Goal: Information Seeking & Learning: Learn about a topic

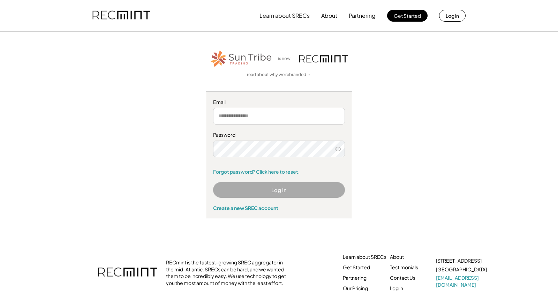
click at [265, 119] on input "email" at bounding box center [279, 116] width 132 height 17
type input "**********"
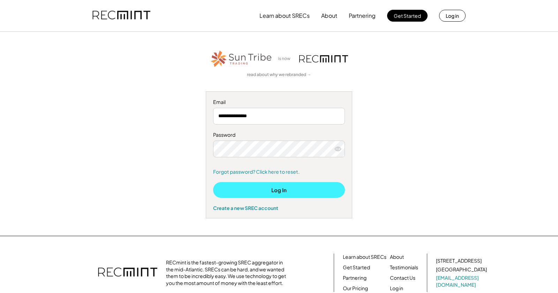
click at [312, 192] on button "Log In" at bounding box center [279, 190] width 132 height 16
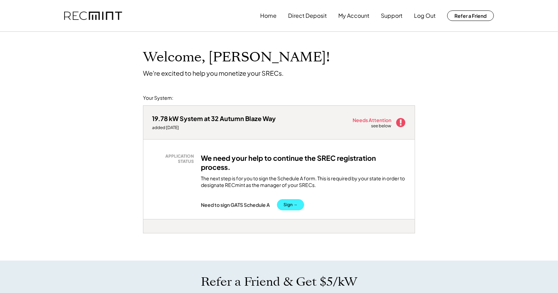
click at [294, 203] on button "Sign →" at bounding box center [290, 204] width 27 height 11
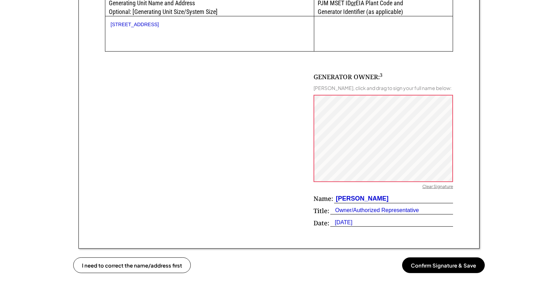
scroll to position [447, 0]
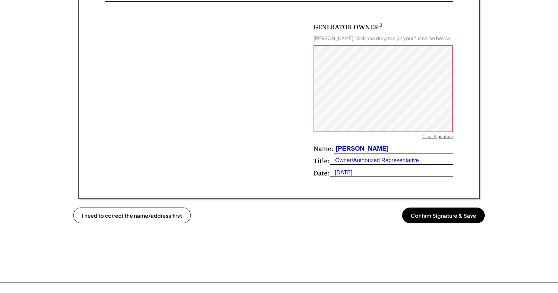
click at [452, 216] on button "Confirm Signature & Save" at bounding box center [443, 215] width 83 height 16
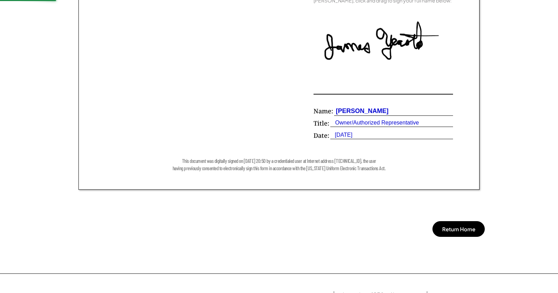
scroll to position [259, 0]
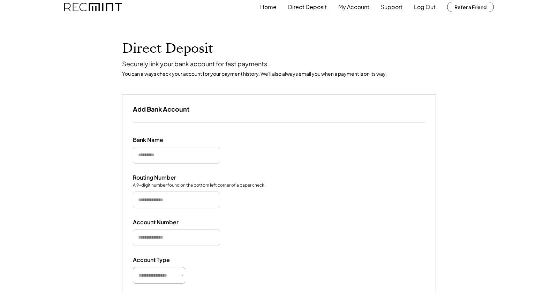
scroll to position [75, 0]
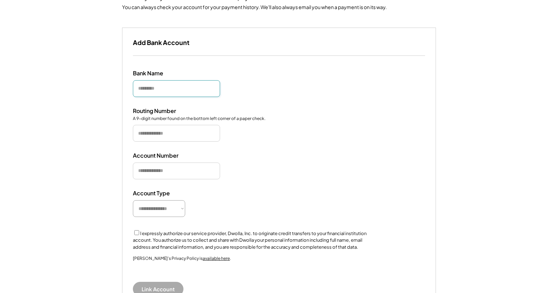
click at [212, 87] on input "input" at bounding box center [176, 88] width 87 height 17
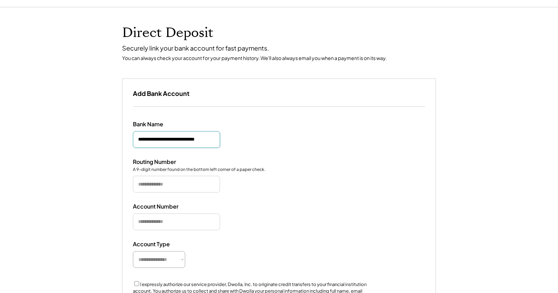
scroll to position [38, 0]
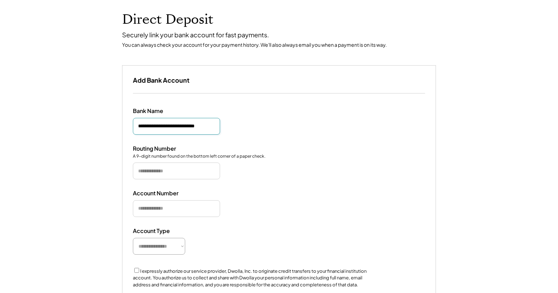
type input "**********"
click at [200, 171] on input "input" at bounding box center [176, 170] width 87 height 17
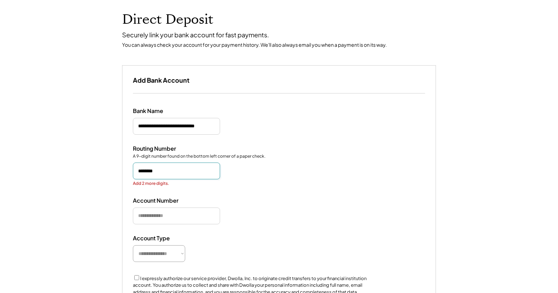
type input "*********"
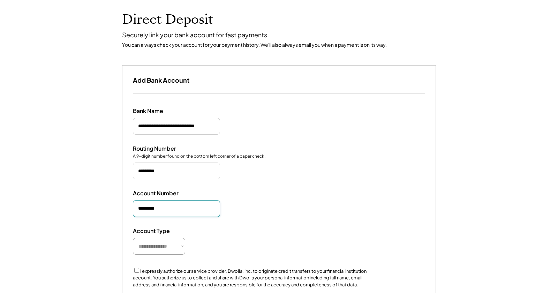
type input "**********"
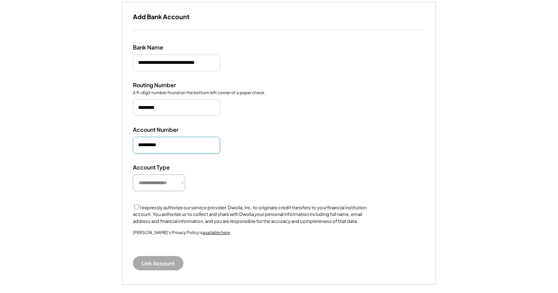
scroll to position [113, 0]
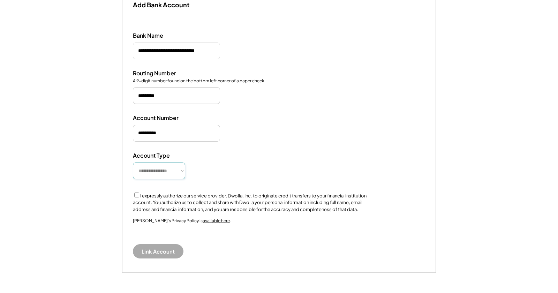
select select "**********"
click option "********" at bounding box center [0, 0] width 0 height 0
click at [291, 145] on div "**********" at bounding box center [278, 145] width 313 height 254
click at [166, 252] on button "Link Account" at bounding box center [158, 251] width 51 height 14
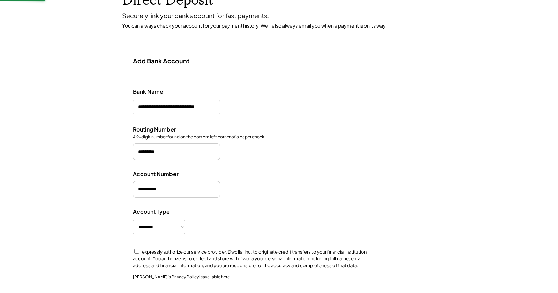
scroll to position [49, 0]
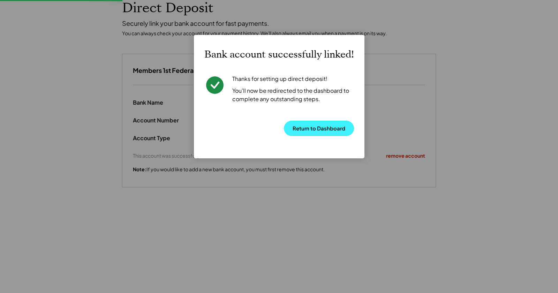
click at [328, 128] on button "Return to Dashboard" at bounding box center [319, 128] width 70 height 15
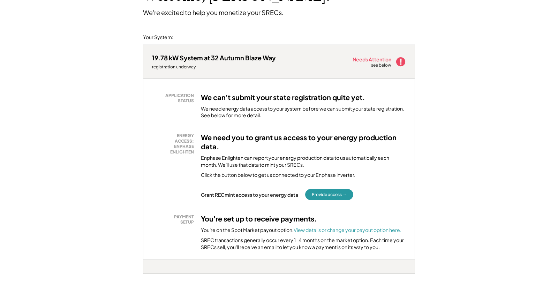
scroll to position [75, 0]
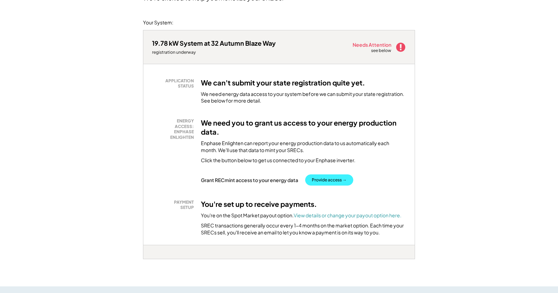
click at [332, 179] on button "Provide access →" at bounding box center [329, 179] width 48 height 11
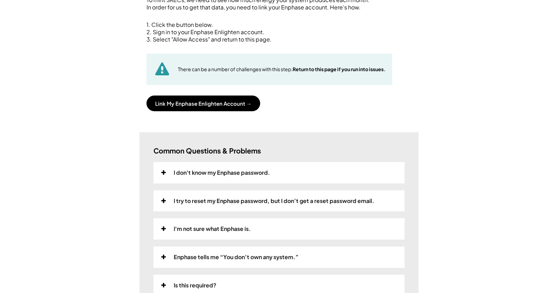
scroll to position [113, 0]
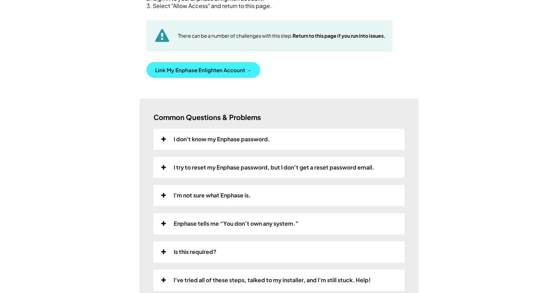
click at [221, 70] on button "Link My Enphase Enlighten Account →" at bounding box center [203, 70] width 114 height 16
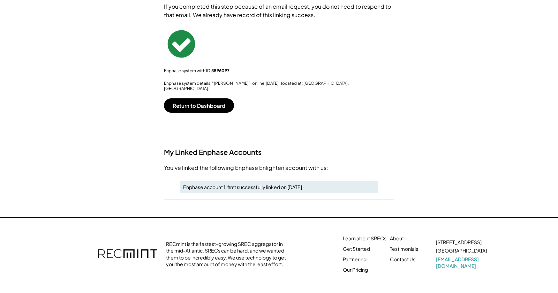
scroll to position [43, 0]
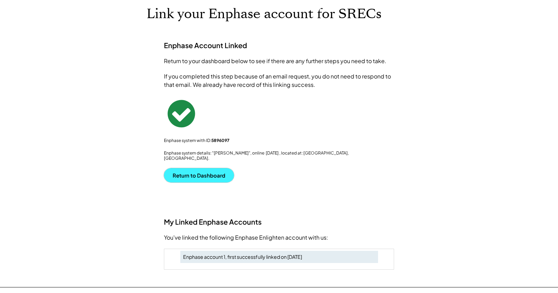
click at [222, 168] on button "Return to Dashboard" at bounding box center [199, 175] width 70 height 14
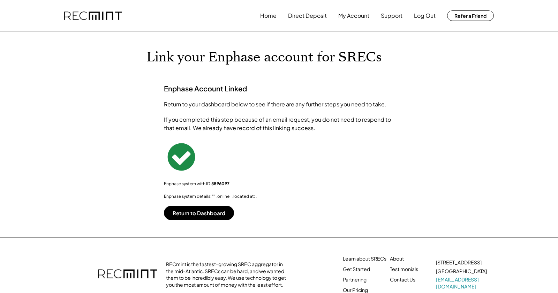
scroll to position [38, 0]
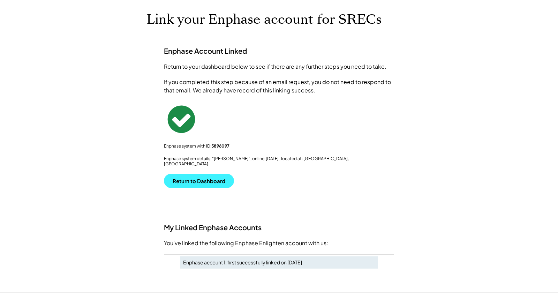
click at [213, 175] on button "Return to Dashboard" at bounding box center [199, 181] width 70 height 14
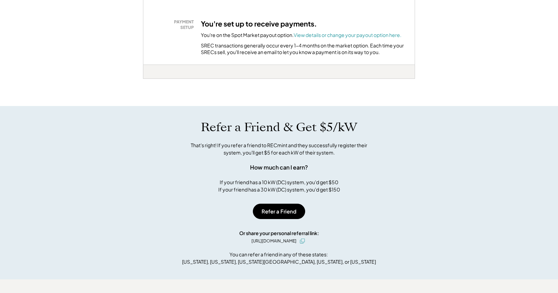
scroll to position [263, 0]
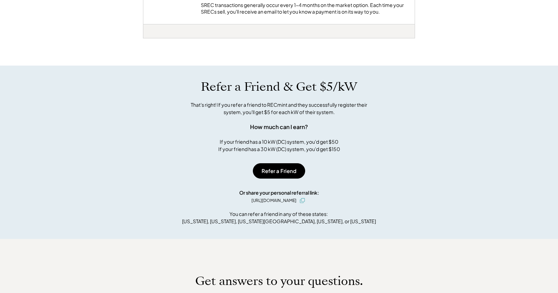
click at [446, 59] on div "Welcome, [PERSON_NAME]! We're excited to help you monetize your SRECs. Your Sys…" at bounding box center [279, 85] width 558 height 635
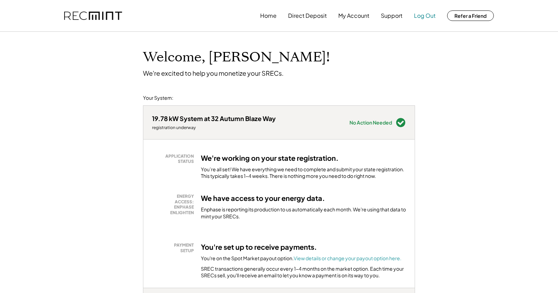
click at [427, 15] on button "Log Out" at bounding box center [425, 16] width 22 height 14
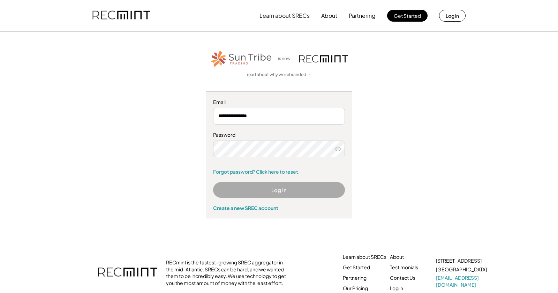
click at [282, 192] on button "Log In" at bounding box center [279, 190] width 132 height 16
drag, startPoint x: 296, startPoint y: 190, endPoint x: 301, endPoint y: 190, distance: 4.9
click at [297, 190] on button "Log In" at bounding box center [279, 190] width 132 height 16
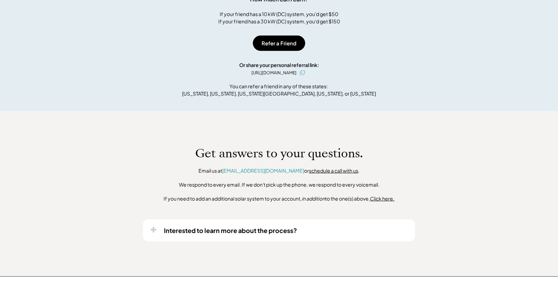
scroll to position [489, 0]
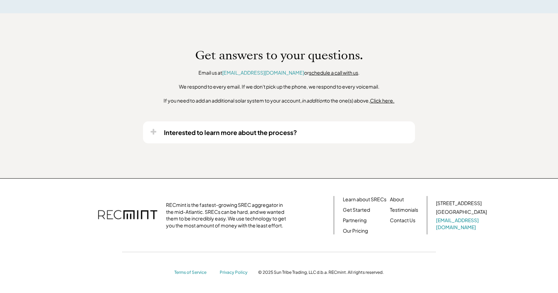
click at [265, 137] on div "Interested to learn more about the process?" at bounding box center [279, 132] width 272 height 22
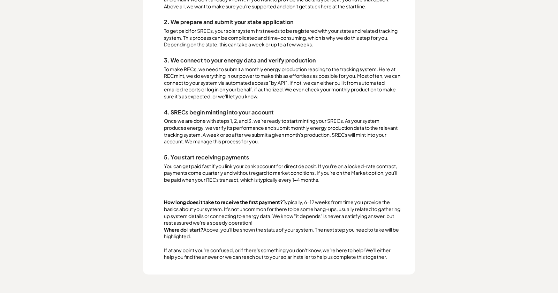
scroll to position [715, 0]
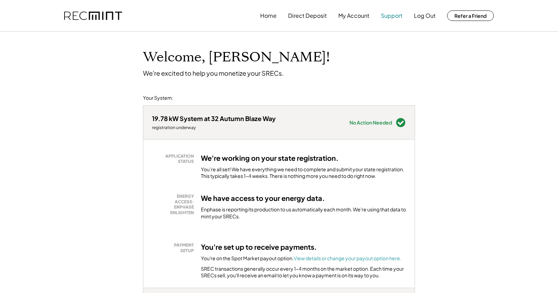
click at [395, 15] on button "Support" at bounding box center [392, 16] width 22 height 14
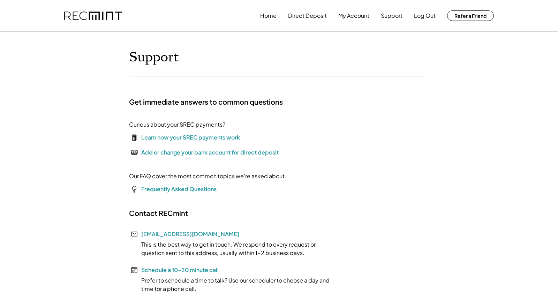
scroll to position [75, 0]
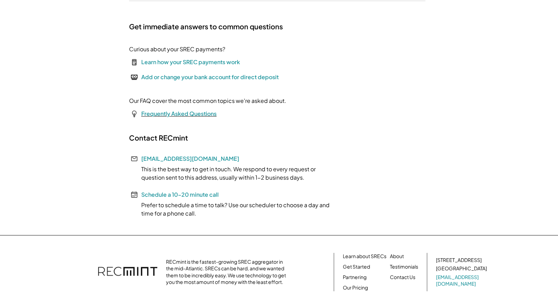
click at [199, 113] on font "Frequently Asked Questions" at bounding box center [178, 113] width 75 height 7
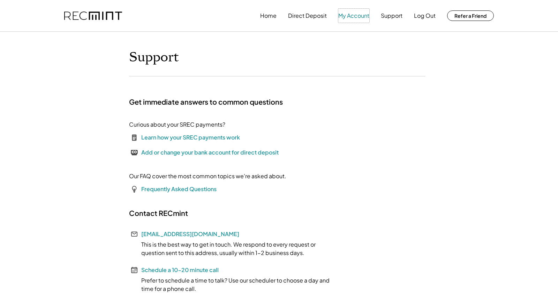
click at [353, 18] on button "My Account" at bounding box center [353, 16] width 31 height 14
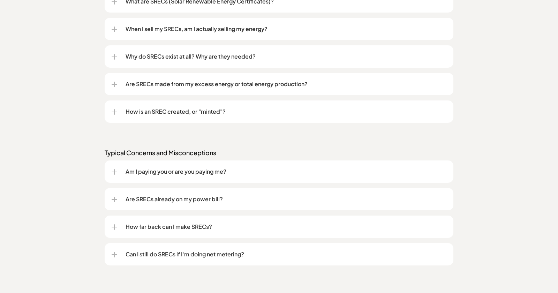
scroll to position [640, 0]
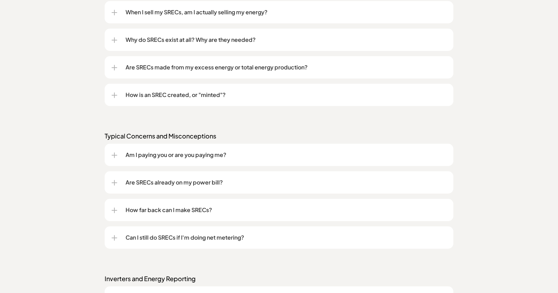
click at [224, 154] on p "Am I paying you or are you paying me?" at bounding box center [285, 155] width 321 height 8
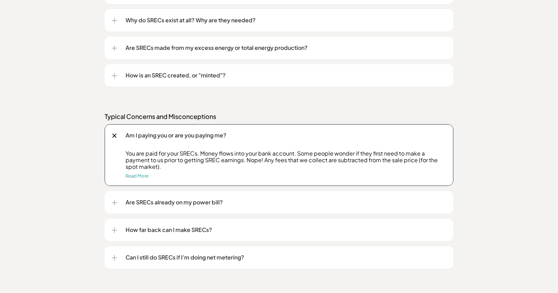
scroll to position [678, 0]
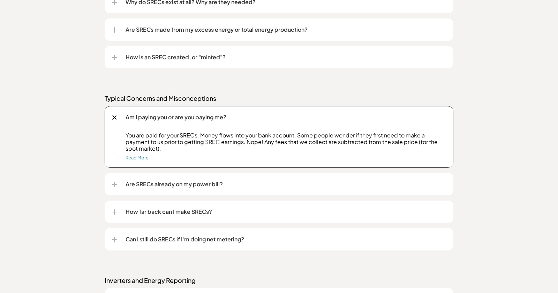
click at [205, 211] on p "How far back can I make SRECs?" at bounding box center [285, 211] width 321 height 8
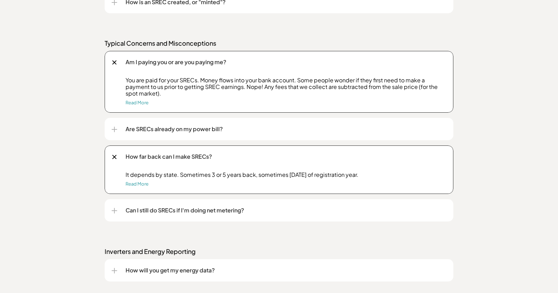
scroll to position [753, 0]
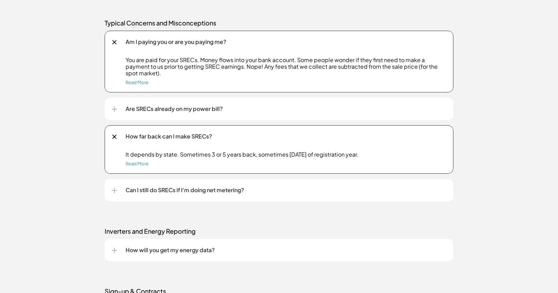
click at [210, 191] on p "Can I still do SRECs if I'm doing net metering?" at bounding box center [285, 190] width 321 height 8
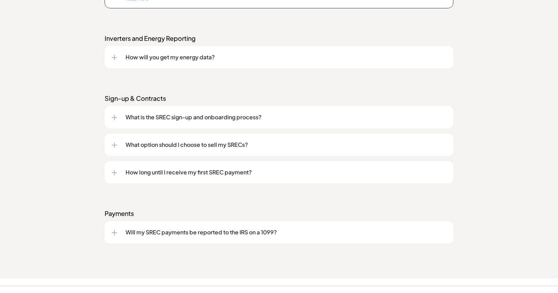
scroll to position [1016, 0]
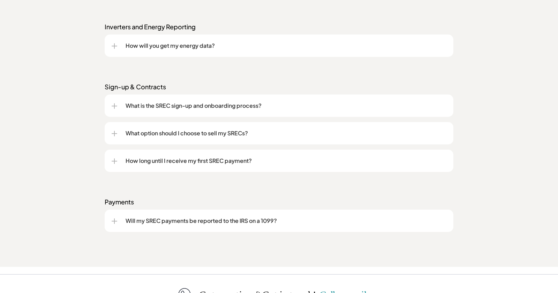
drag, startPoint x: 223, startPoint y: 136, endPoint x: 236, endPoint y: 139, distance: 12.6
click at [224, 137] on p "What option should I choose to sell my SRECs?" at bounding box center [285, 133] width 321 height 8
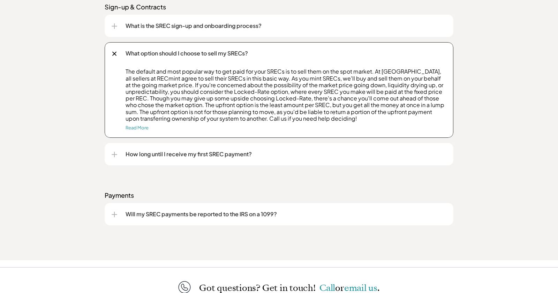
scroll to position [1129, 0]
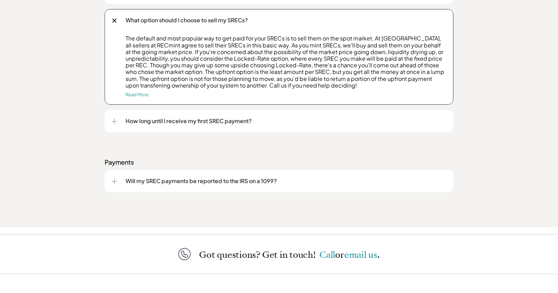
click at [214, 182] on p "Will my SREC payments be reported to the IRS on a 1099?" at bounding box center [285, 181] width 321 height 8
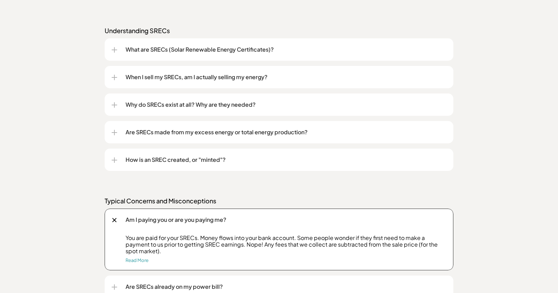
scroll to position [565, 0]
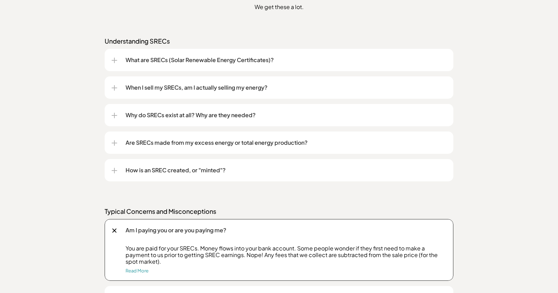
click at [220, 169] on p "How is an SREC created, or "minted"?" at bounding box center [285, 170] width 321 height 8
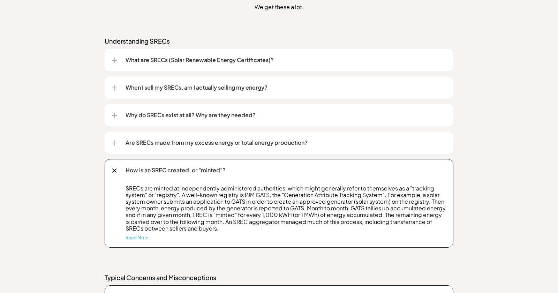
click at [221, 144] on p "Are SRECs made from my excess energy or total energy production?" at bounding box center [285, 142] width 321 height 8
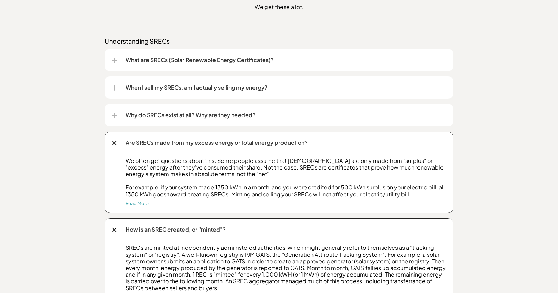
click at [217, 116] on p "Why do SRECs exist at all? Why are they needed?" at bounding box center [285, 115] width 321 height 8
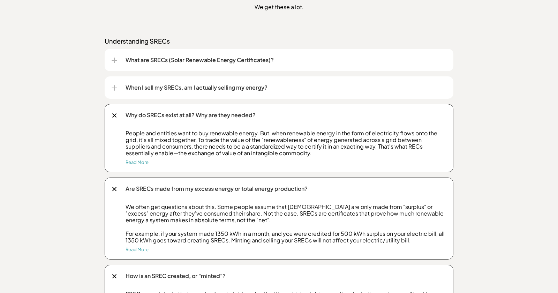
click at [258, 93] on div "When I sell my SRECs, am I actually selling my energy?" at bounding box center [279, 87] width 335 height 22
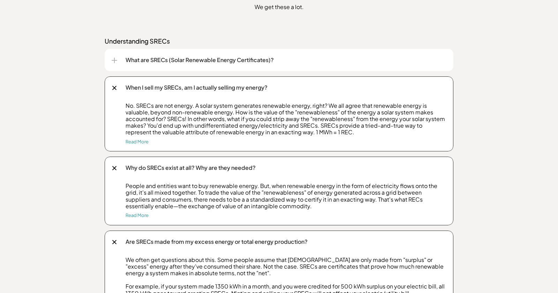
click at [254, 63] on p "What are SRECs (Solar Renewable Energy Certificates)?" at bounding box center [285, 60] width 321 height 8
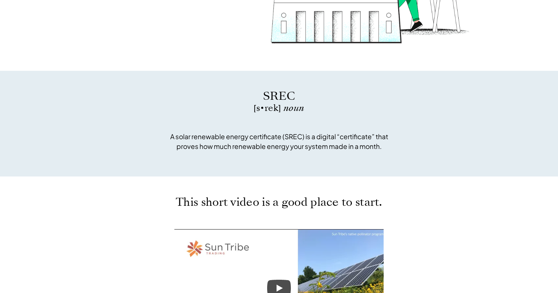
scroll to position [0, 0]
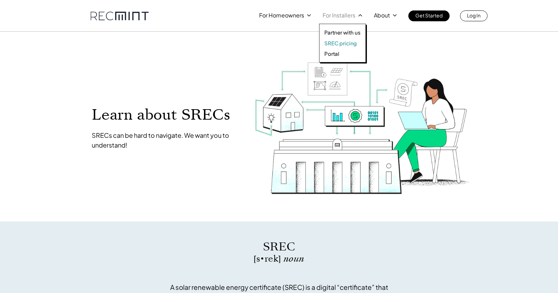
click at [347, 44] on p "SREC pricing" at bounding box center [340, 43] width 32 height 7
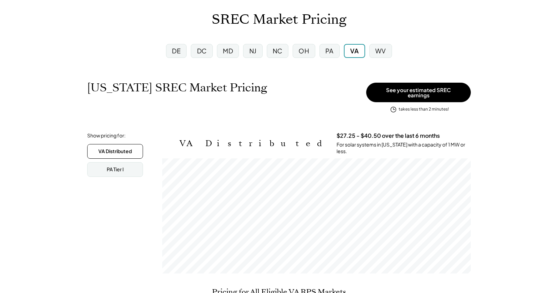
scroll to position [115, 308]
click at [118, 167] on div "PA Tier I" at bounding box center [115, 169] width 17 height 7
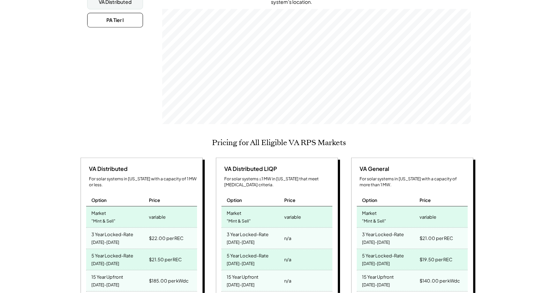
scroll to position [38, 0]
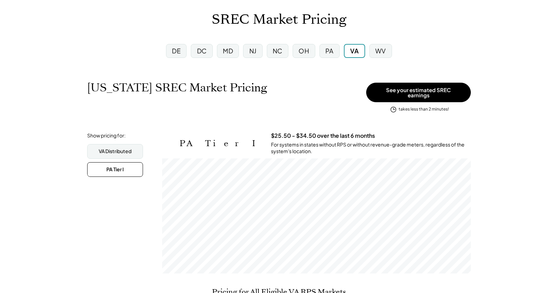
click at [330, 53] on div "PA" at bounding box center [329, 50] width 8 height 9
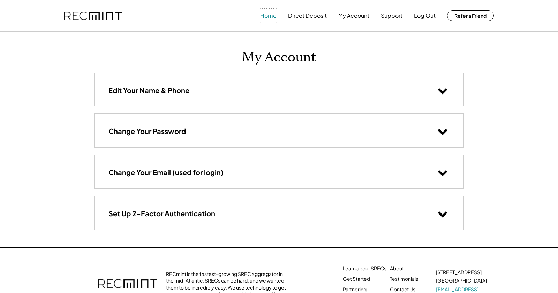
click at [269, 16] on button "Home" at bounding box center [268, 16] width 16 height 14
